Goal: Check status: Check status

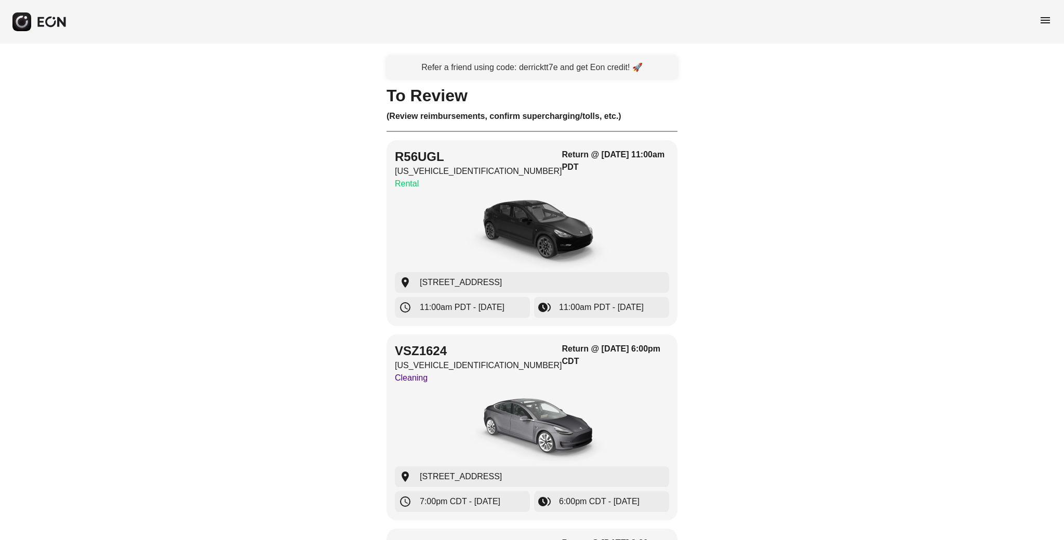
click at [1052, 15] on div "menu" at bounding box center [532, 22] width 1064 height 44
click at [1050, 20] on span "menu" at bounding box center [1045, 20] width 12 height 12
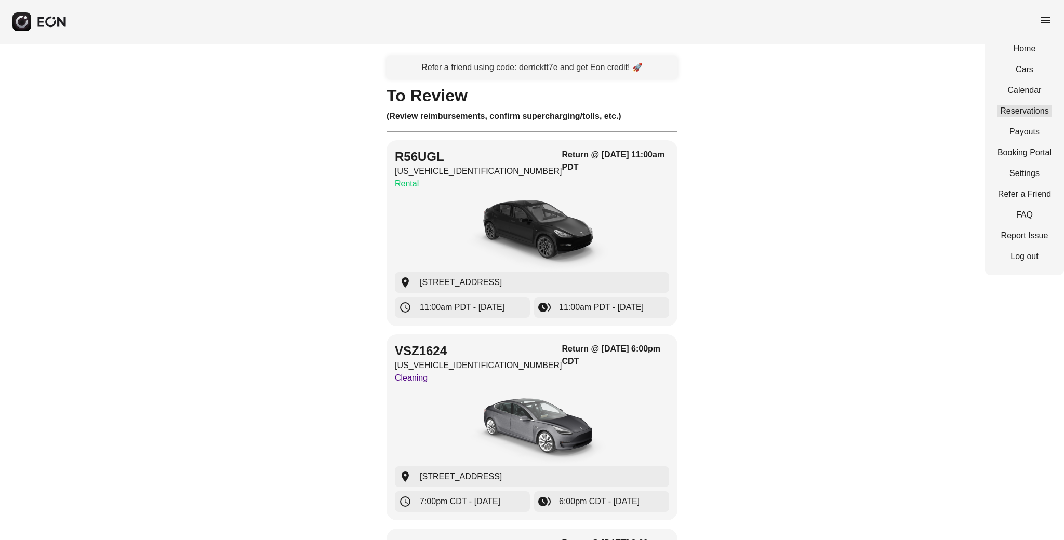
click at [1024, 112] on link "Reservations" at bounding box center [1024, 111] width 54 height 12
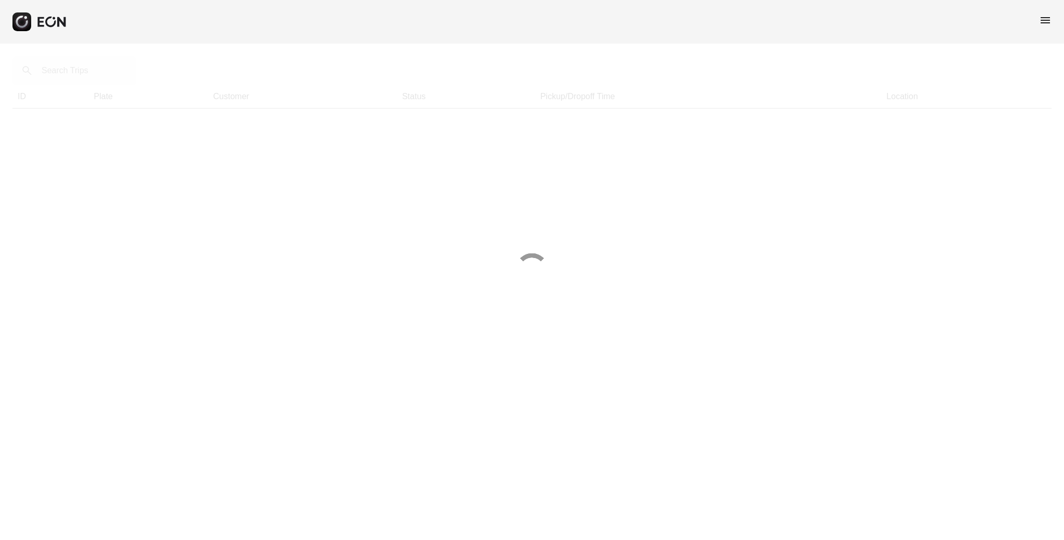
click at [81, 73] on div at bounding box center [532, 270] width 1064 height 540
click at [78, 72] on div at bounding box center [532, 270] width 1064 height 540
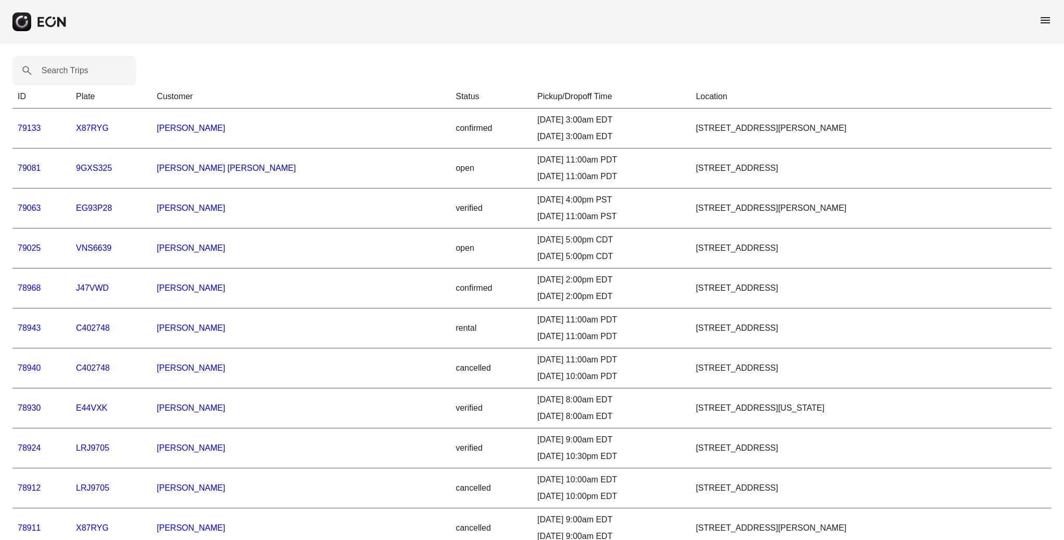
click at [78, 72] on label "Search Trips" at bounding box center [65, 70] width 47 height 12
click at [78, 72] on Trips "Search Trips" at bounding box center [74, 70] width 124 height 29
type Trips "*****"
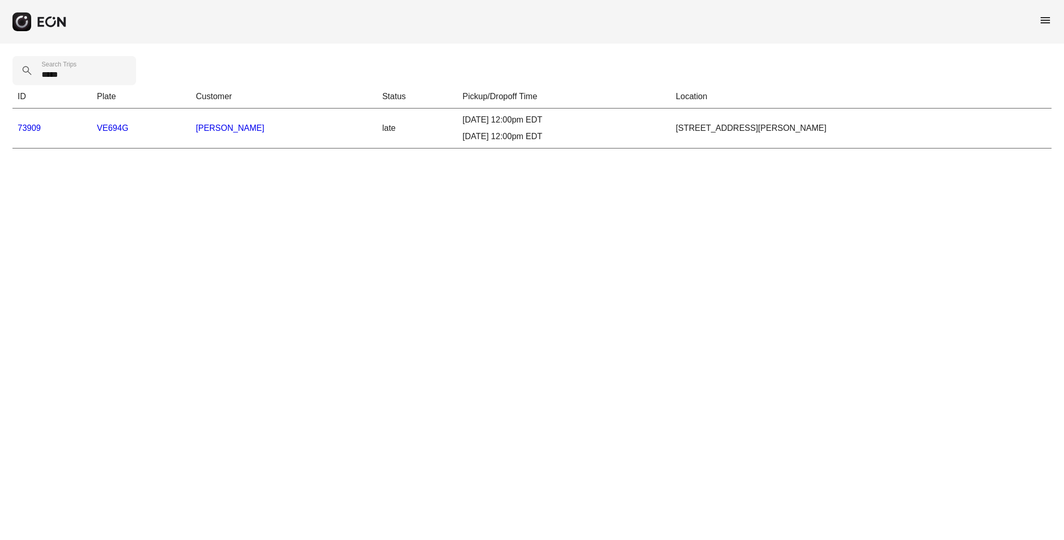
click at [29, 128] on link "73909" at bounding box center [29, 128] width 23 height 9
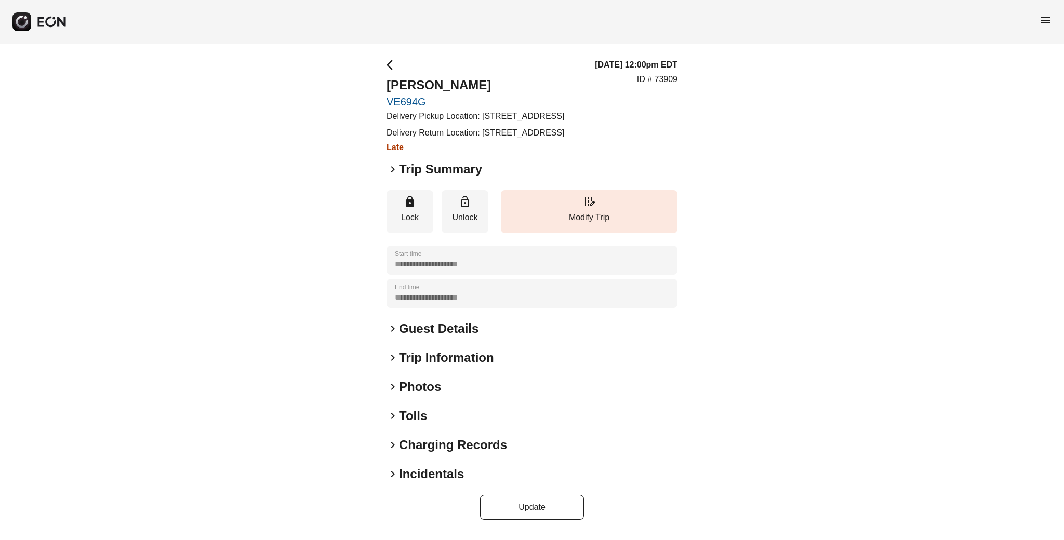
click at [987, 262] on div "**********" at bounding box center [532, 289] width 1064 height 491
click at [395, 176] on span "keyboard_arrow_right" at bounding box center [392, 169] width 12 height 12
